Goal: Task Accomplishment & Management: Manage account settings

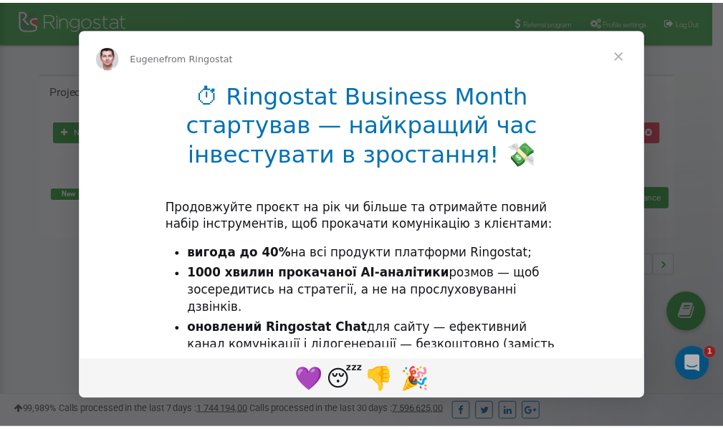
scroll to position [214, 0]
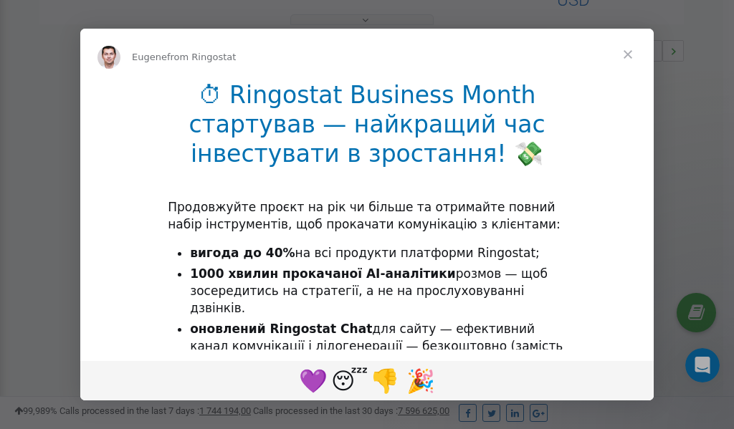
click at [630, 56] on span "Close" at bounding box center [628, 55] width 52 height 52
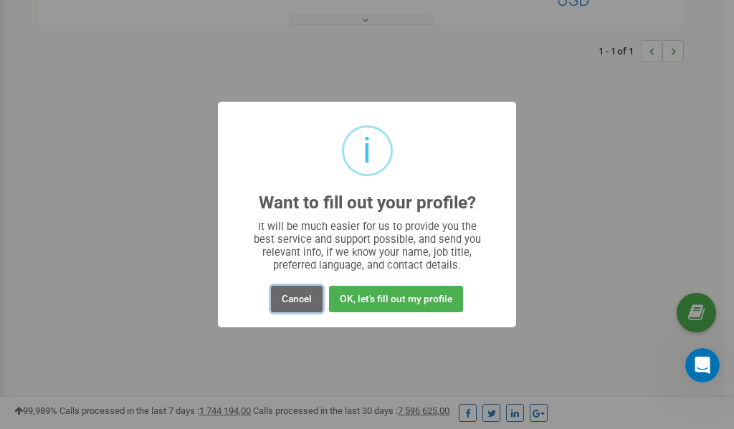
click at [289, 299] on button "Cancel" at bounding box center [297, 299] width 52 height 27
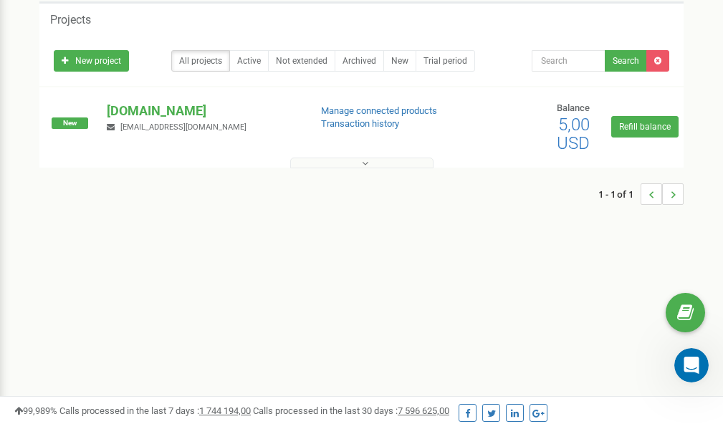
scroll to position [0, 0]
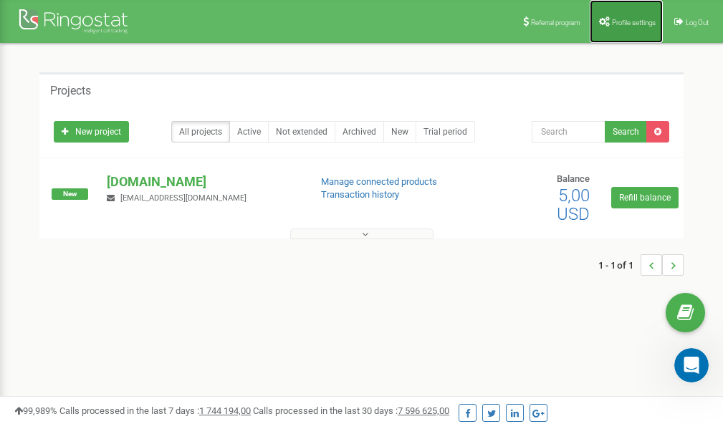
click at [622, 20] on span "Profile settings" at bounding box center [634, 23] width 44 height 8
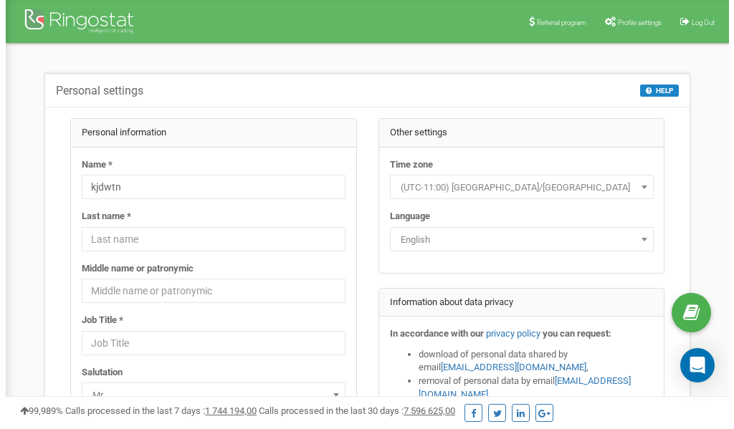
scroll to position [72, 0]
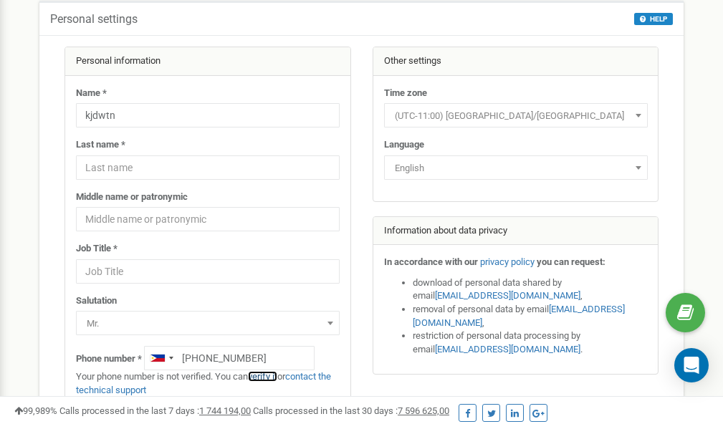
click at [268, 378] on link "verify it" at bounding box center [262, 376] width 29 height 11
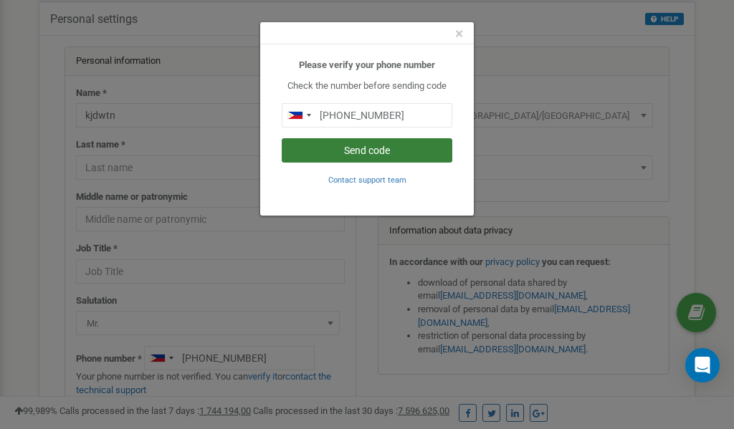
click at [343, 151] on button "Send code" at bounding box center [367, 150] width 171 height 24
